Goal: Check status: Check status

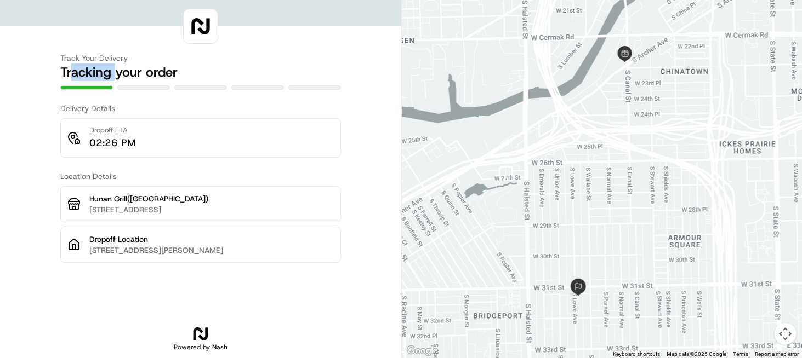
drag, startPoint x: 75, startPoint y: 75, endPoint x: 125, endPoint y: 73, distance: 50.5
click at [125, 73] on h2 "Tracking your order" at bounding box center [200, 73] width 281 height 18
click at [151, 73] on h2 "Tracking your order" at bounding box center [200, 73] width 281 height 18
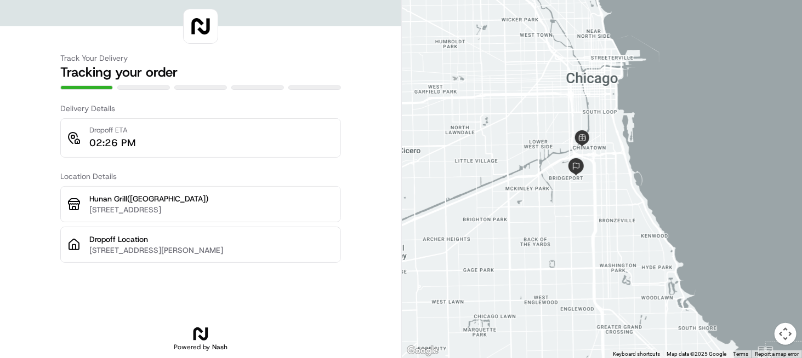
drag, startPoint x: 461, startPoint y: 155, endPoint x: 556, endPoint y: 149, distance: 95.0
click at [556, 149] on div at bounding box center [602, 179] width 401 height 358
